Goal: Check status: Check status

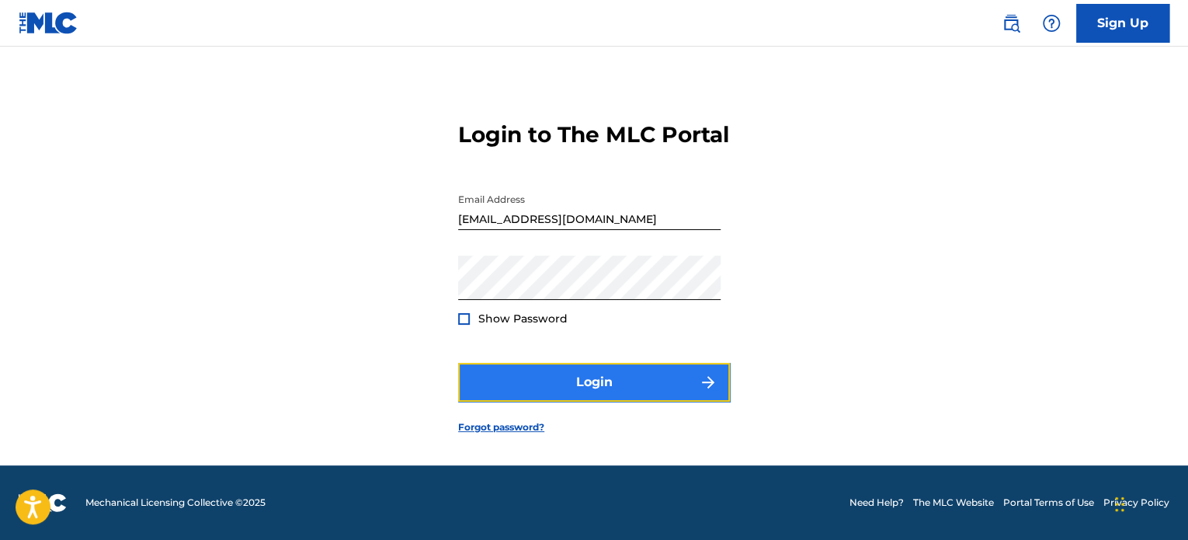
click at [581, 379] on button "Login" at bounding box center [594, 382] width 272 height 39
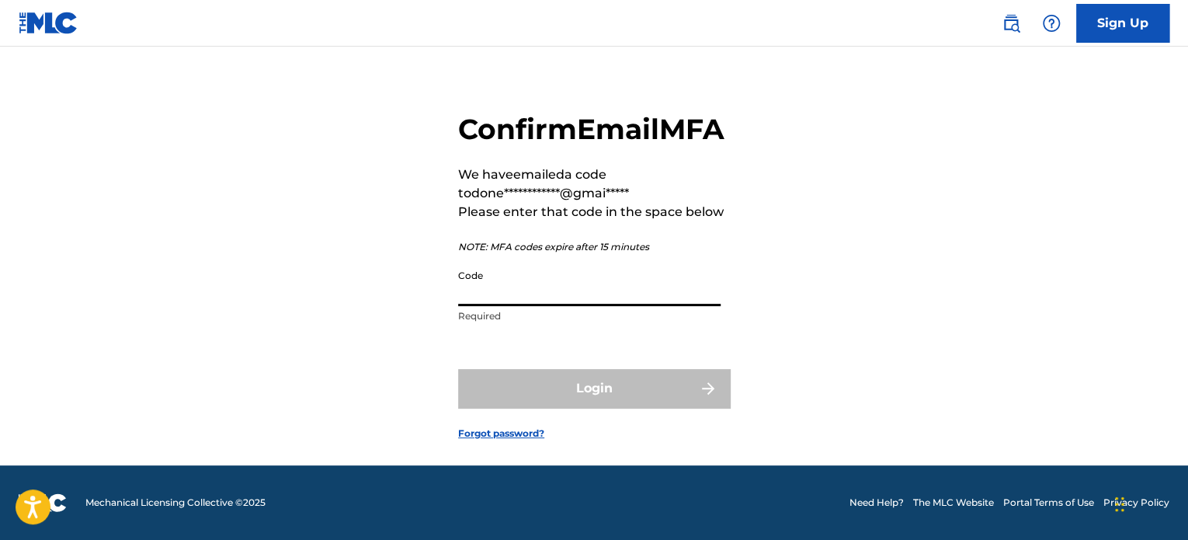
drag, startPoint x: 499, startPoint y: 311, endPoint x: 478, endPoint y: 313, distance: 20.2
click at [478, 306] on input "Code" at bounding box center [589, 284] width 262 height 44
paste input "192909"
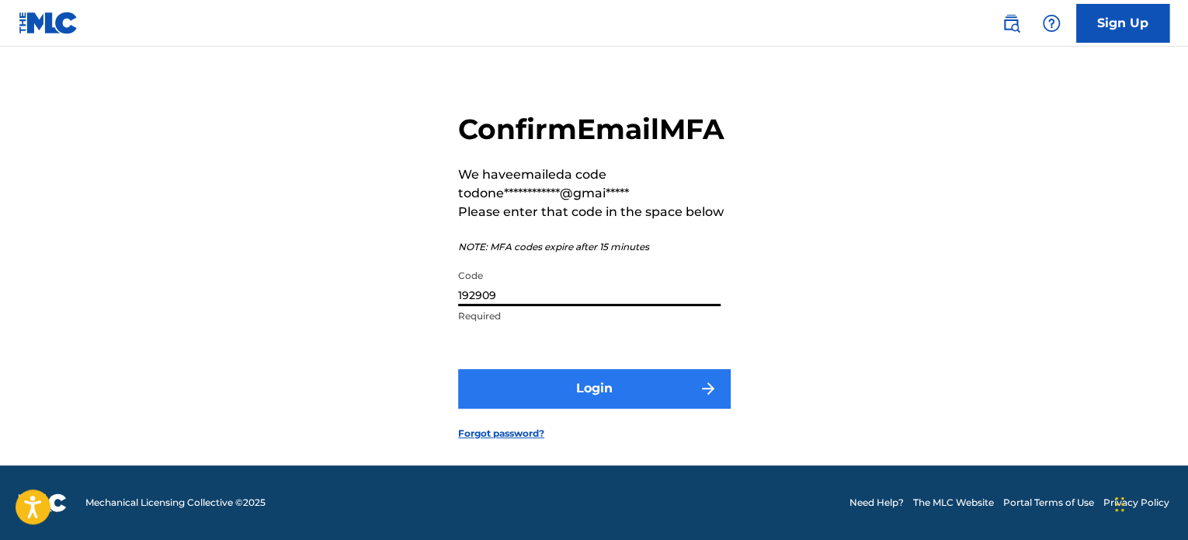
type input "192909"
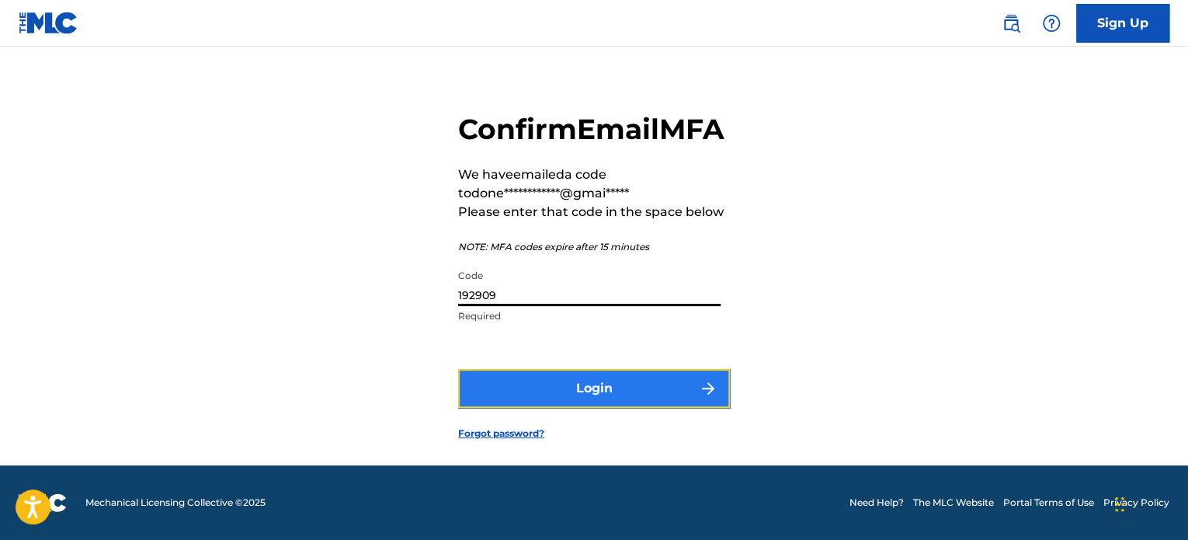
click at [627, 408] on button "Login" at bounding box center [594, 388] width 272 height 39
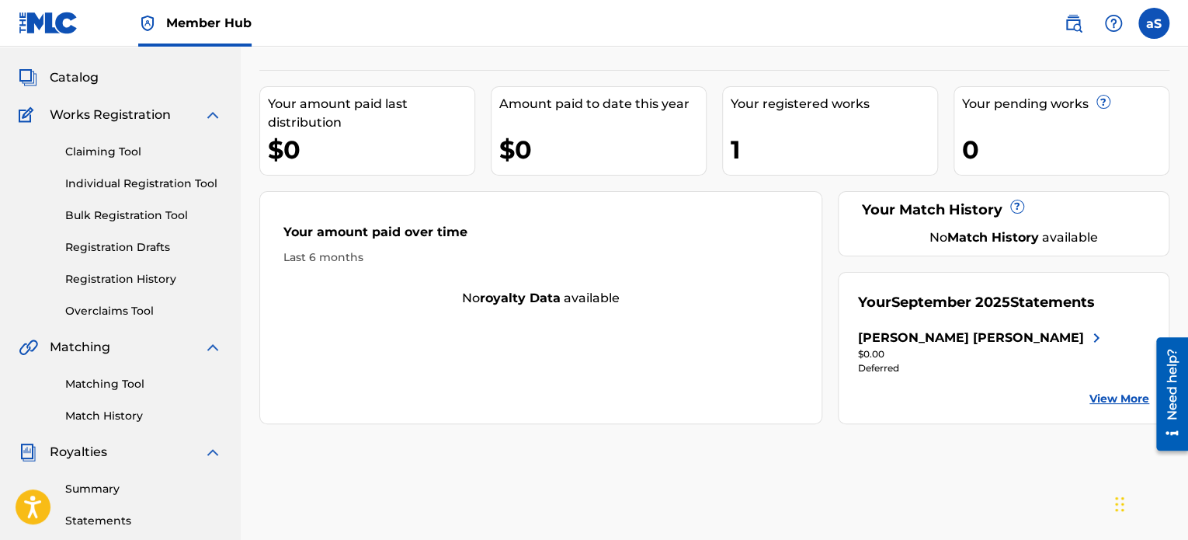
scroll to position [78, 0]
click at [764, 94] on div "Your registered works" at bounding box center [834, 103] width 207 height 19
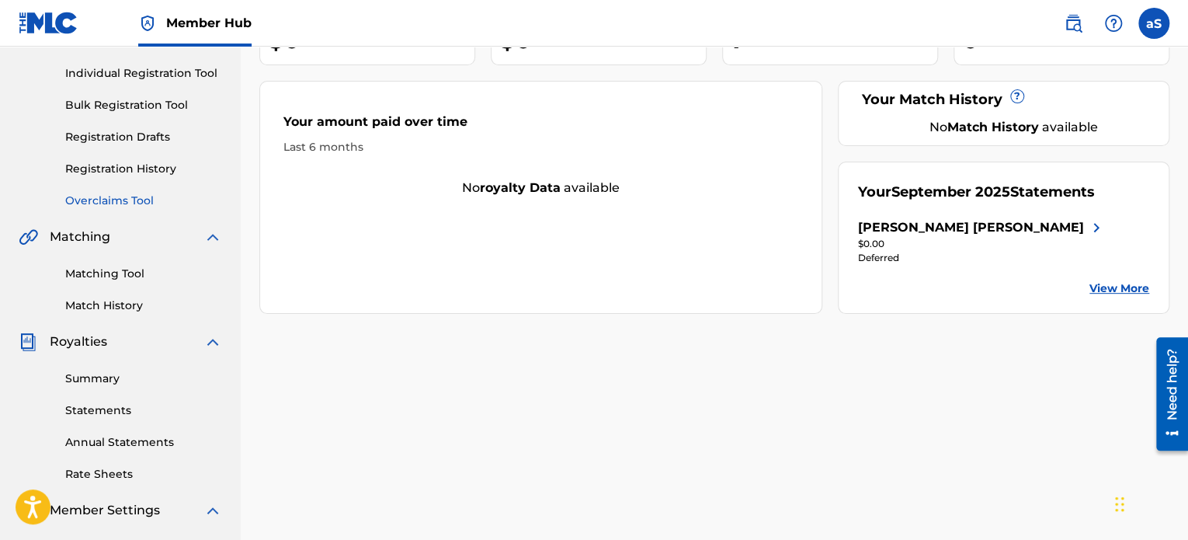
scroll to position [311, 0]
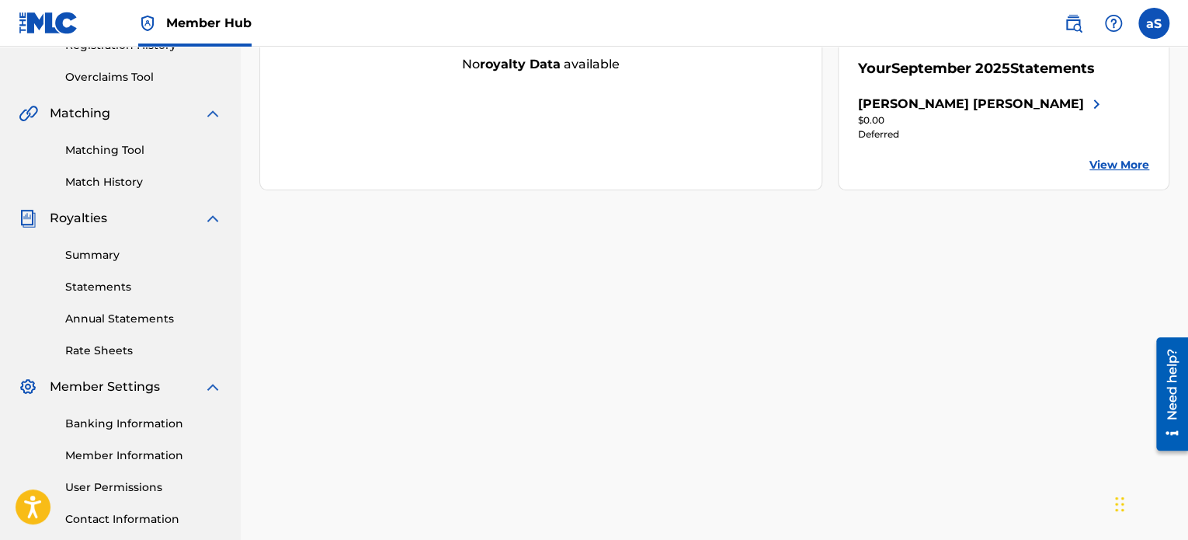
click at [123, 265] on div "Summary Statements Annual Statements Rate Sheets" at bounding box center [120, 293] width 203 height 131
click at [128, 287] on link "Statements" at bounding box center [143, 287] width 157 height 16
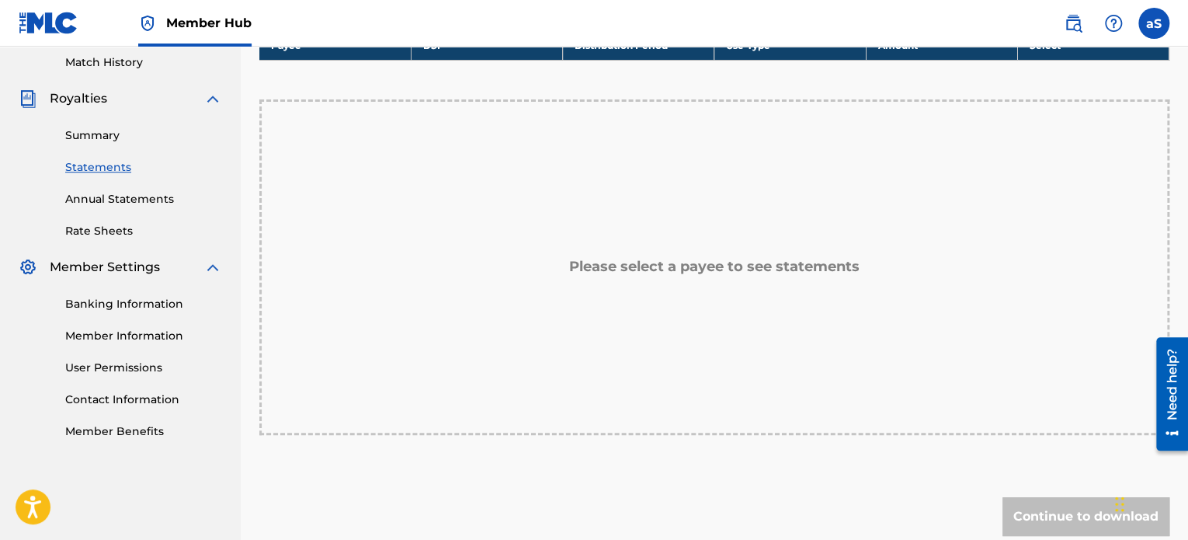
scroll to position [466, 0]
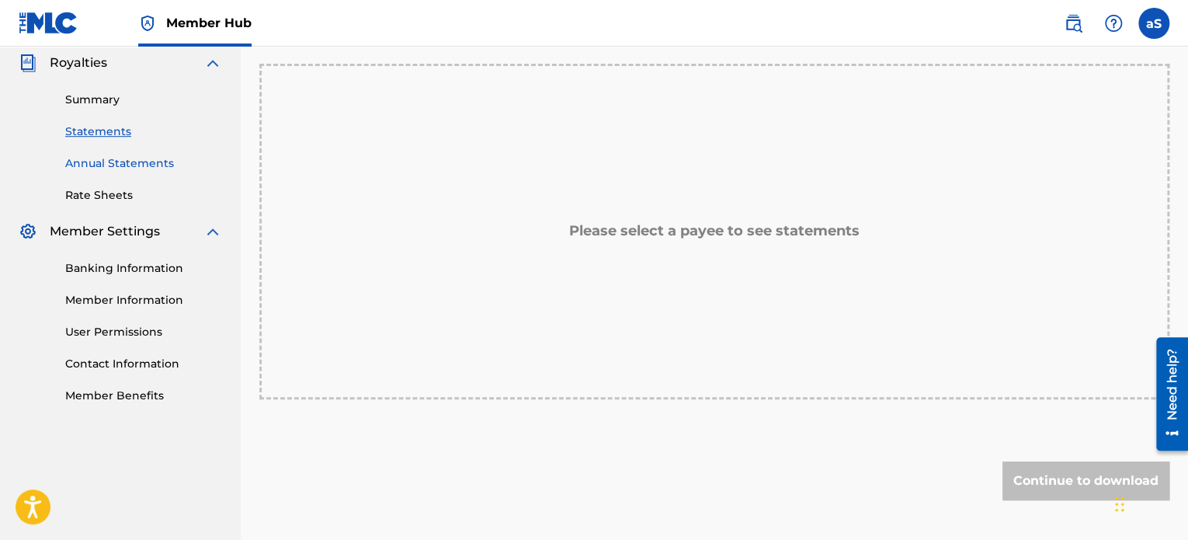
click at [137, 159] on link "Annual Statements" at bounding box center [143, 163] width 157 height 16
